Goal: Navigation & Orientation: Find specific page/section

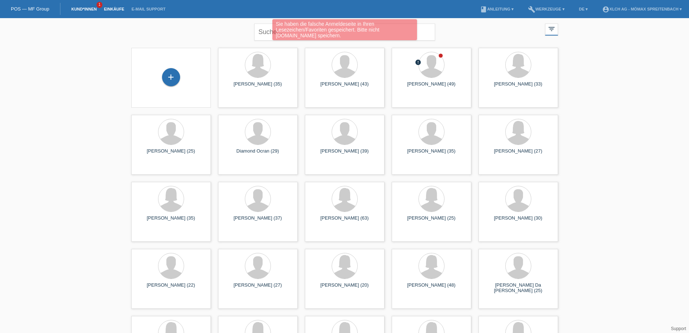
click at [118, 9] on link "Einkäufe" at bounding box center [113, 9] width 27 height 4
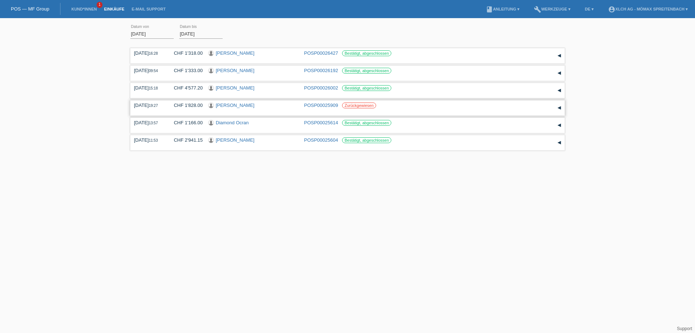
click at [230, 105] on link "[PERSON_NAME]" at bounding box center [235, 104] width 39 height 5
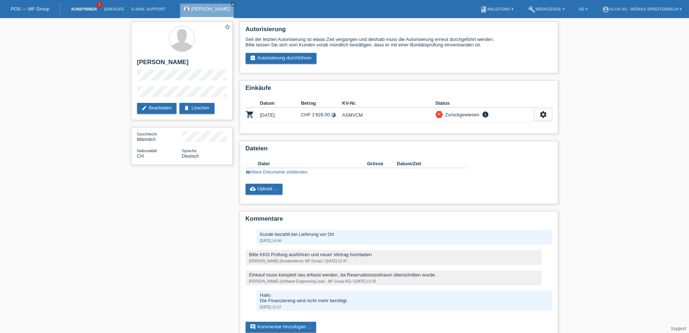
click at [84, 8] on link "Kund*innen" at bounding box center [84, 9] width 33 height 4
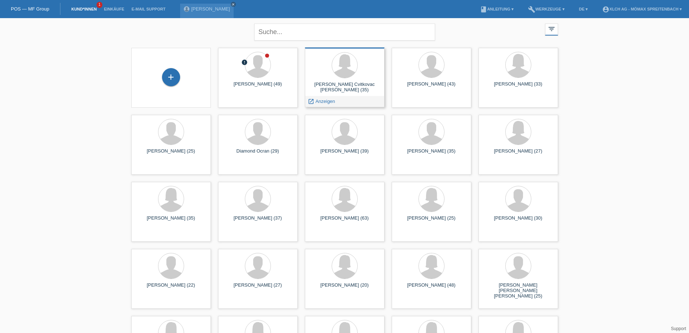
click at [358, 75] on div at bounding box center [345, 65] width 68 height 27
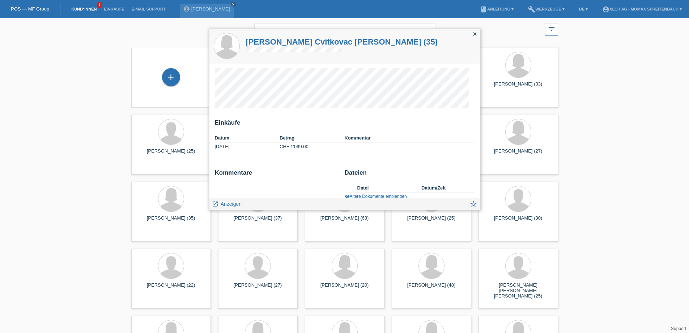
click at [472, 31] on icon "close" at bounding box center [475, 34] width 6 height 6
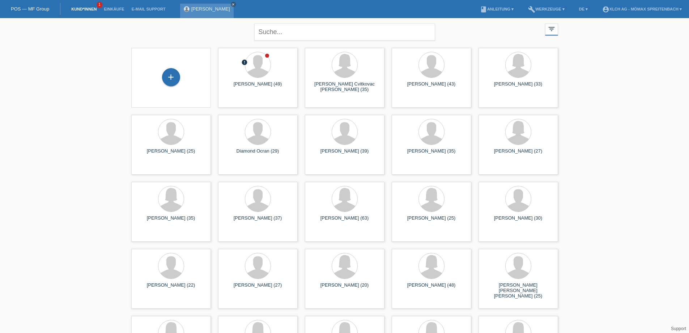
click at [231, 4] on link "close" at bounding box center [233, 4] width 5 height 5
